Goal: Task Accomplishment & Management: Manage account settings

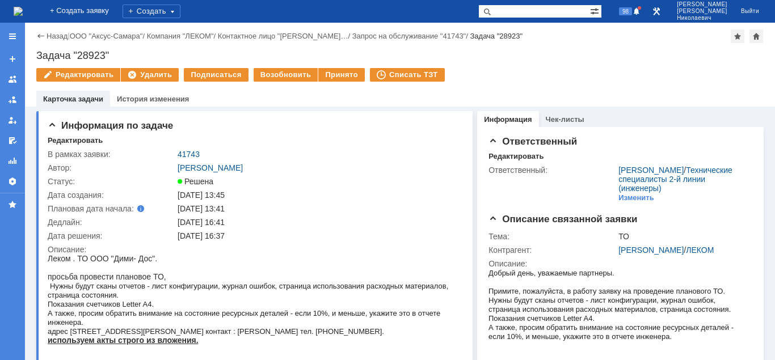
click at [545, 9] on input "text" at bounding box center [534, 12] width 112 height 14
type input "[PERSON_NAME]"
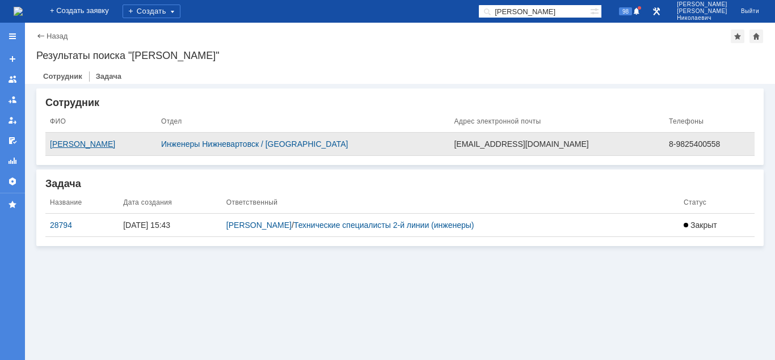
click at [152, 146] on div "[PERSON_NAME]" at bounding box center [101, 144] width 102 height 9
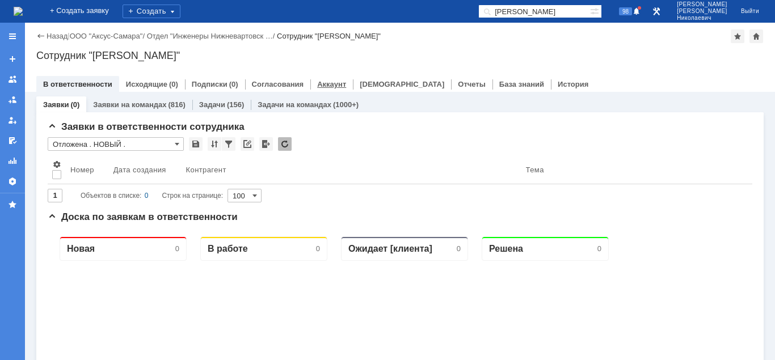
click at [318, 86] on link "Аккаунт" at bounding box center [331, 84] width 29 height 9
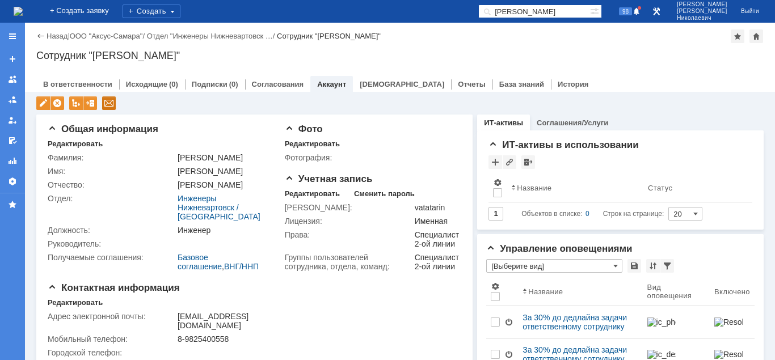
click at [107, 103] on div at bounding box center [109, 103] width 14 height 14
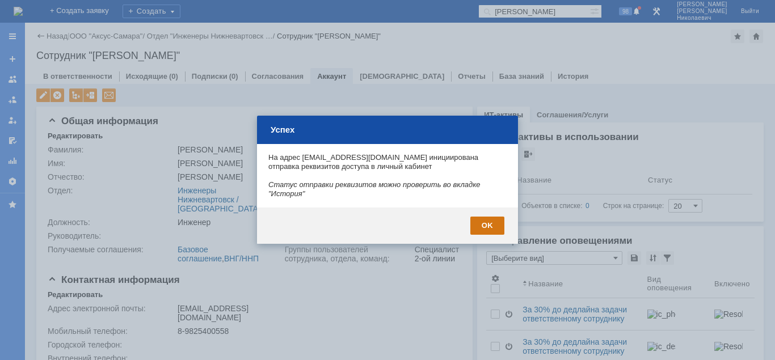
click at [476, 217] on div "OK" at bounding box center [487, 226] width 34 height 18
